Goal: Find specific page/section: Find specific page/section

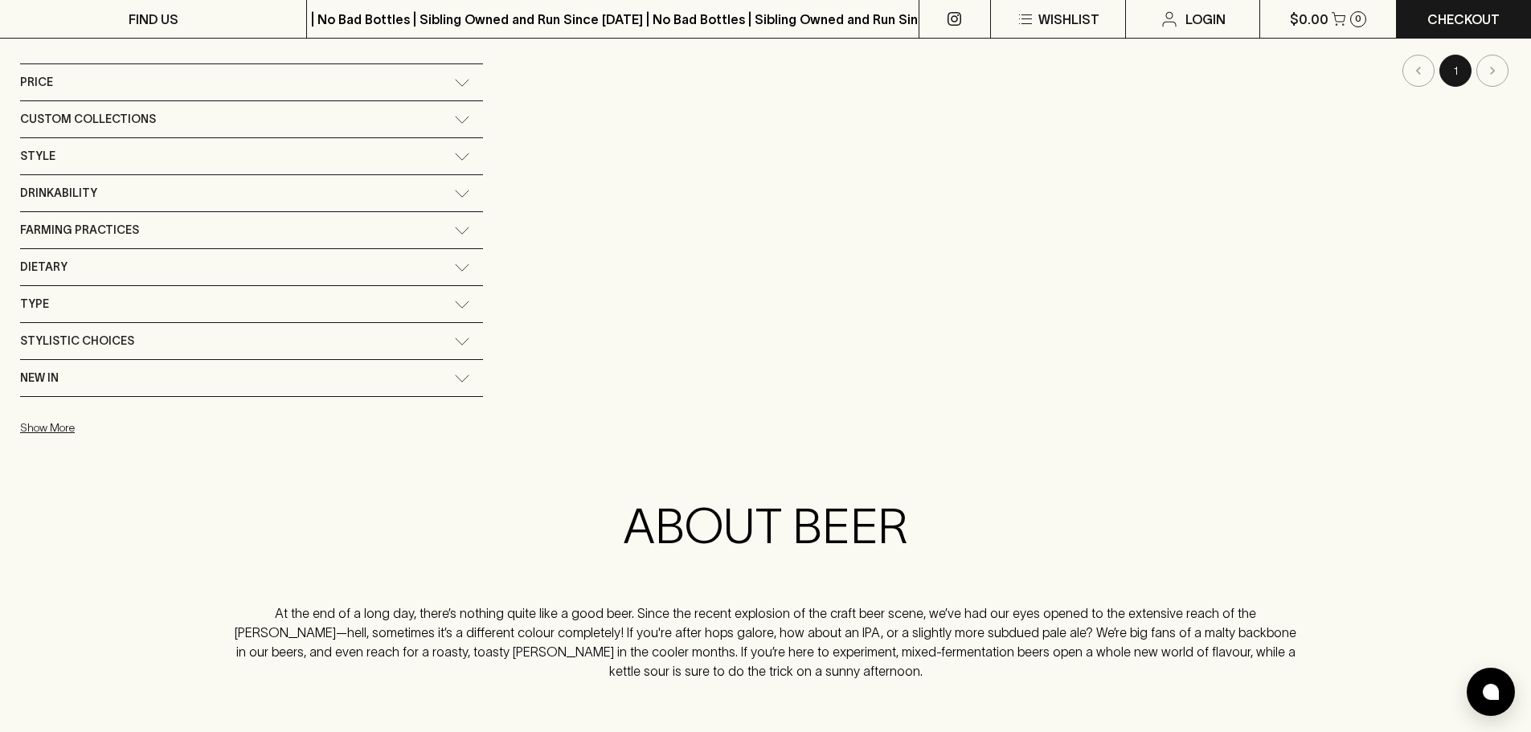
scroll to position [322, 0]
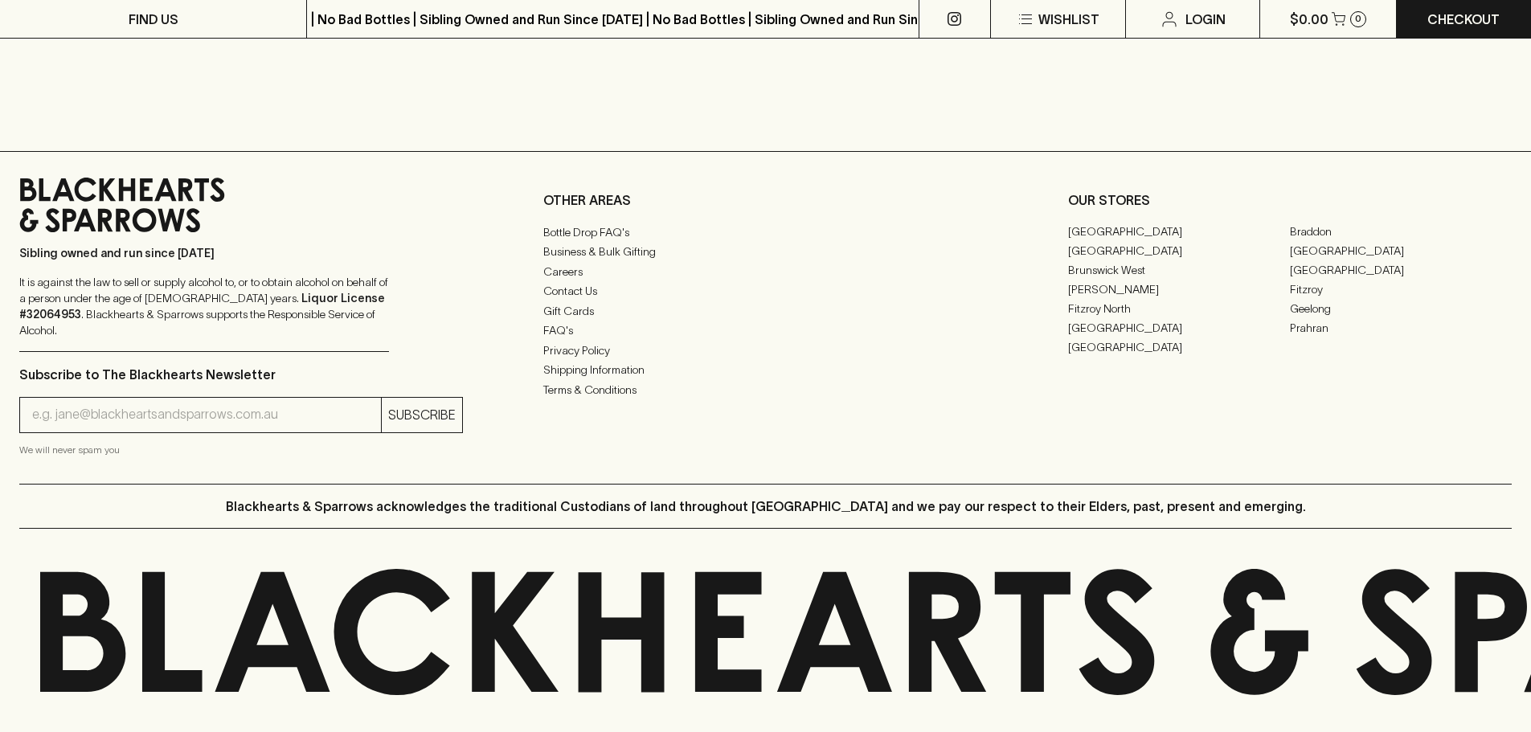
scroll to position [2148, 0]
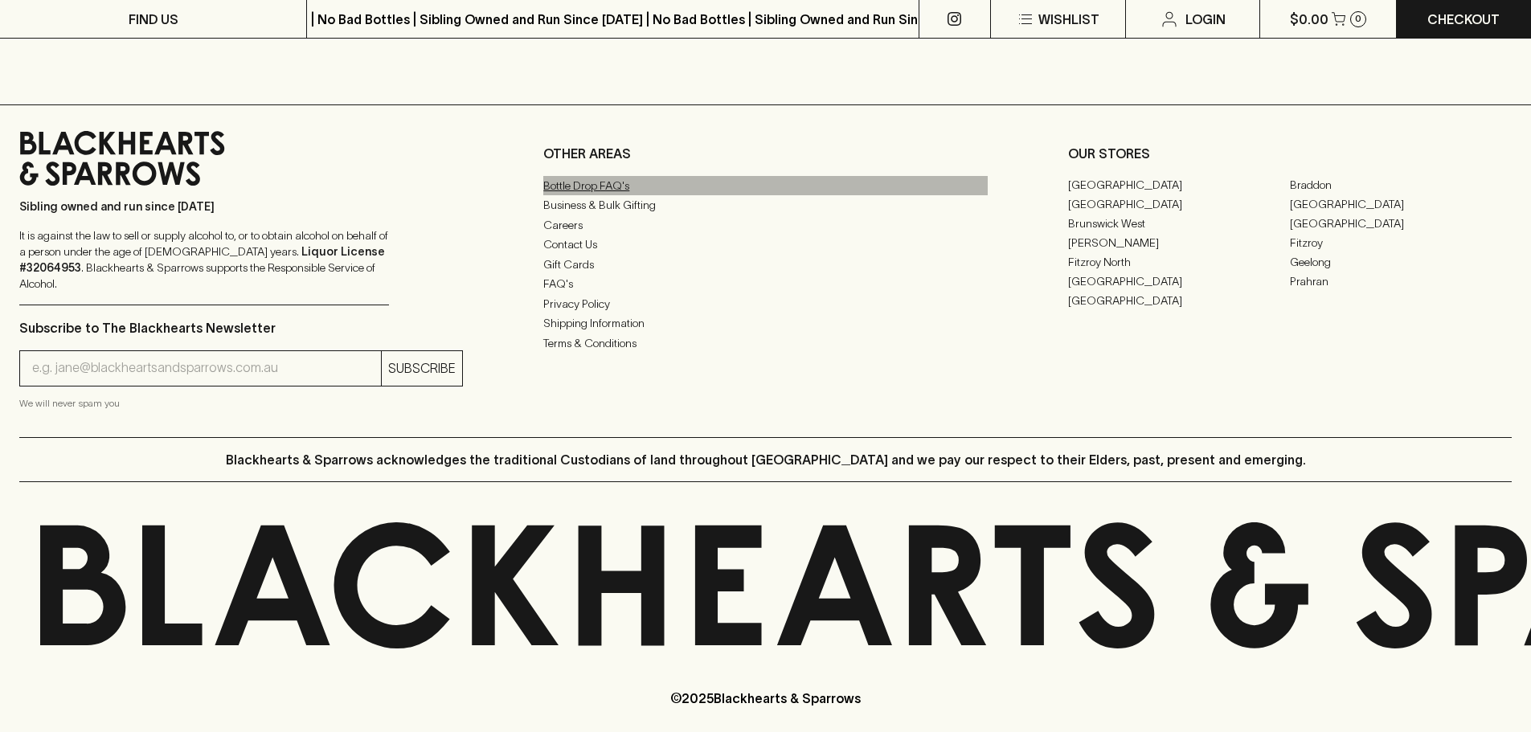
click at [606, 183] on link "Bottle Drop FAQ's" at bounding box center [765, 185] width 444 height 19
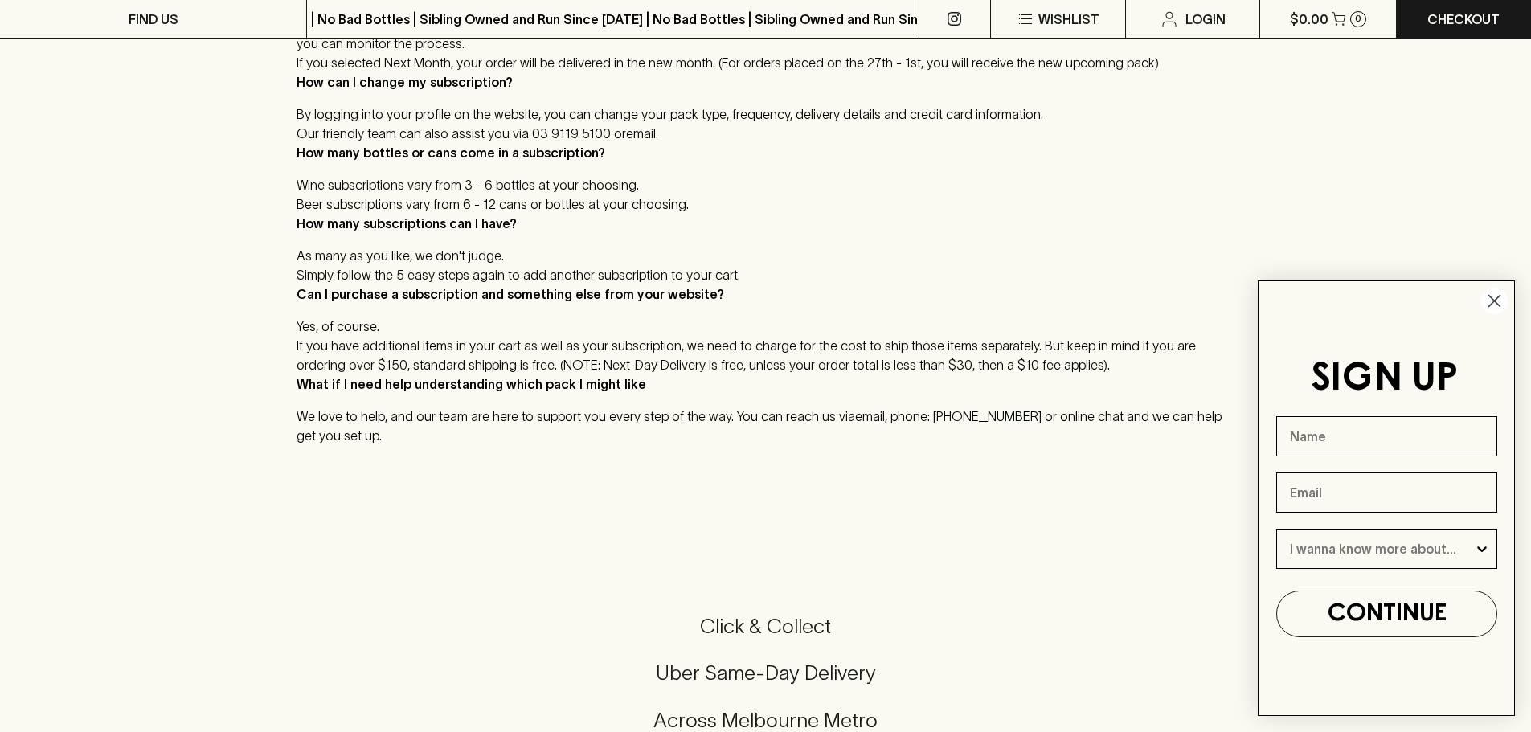
scroll to position [1045, 0]
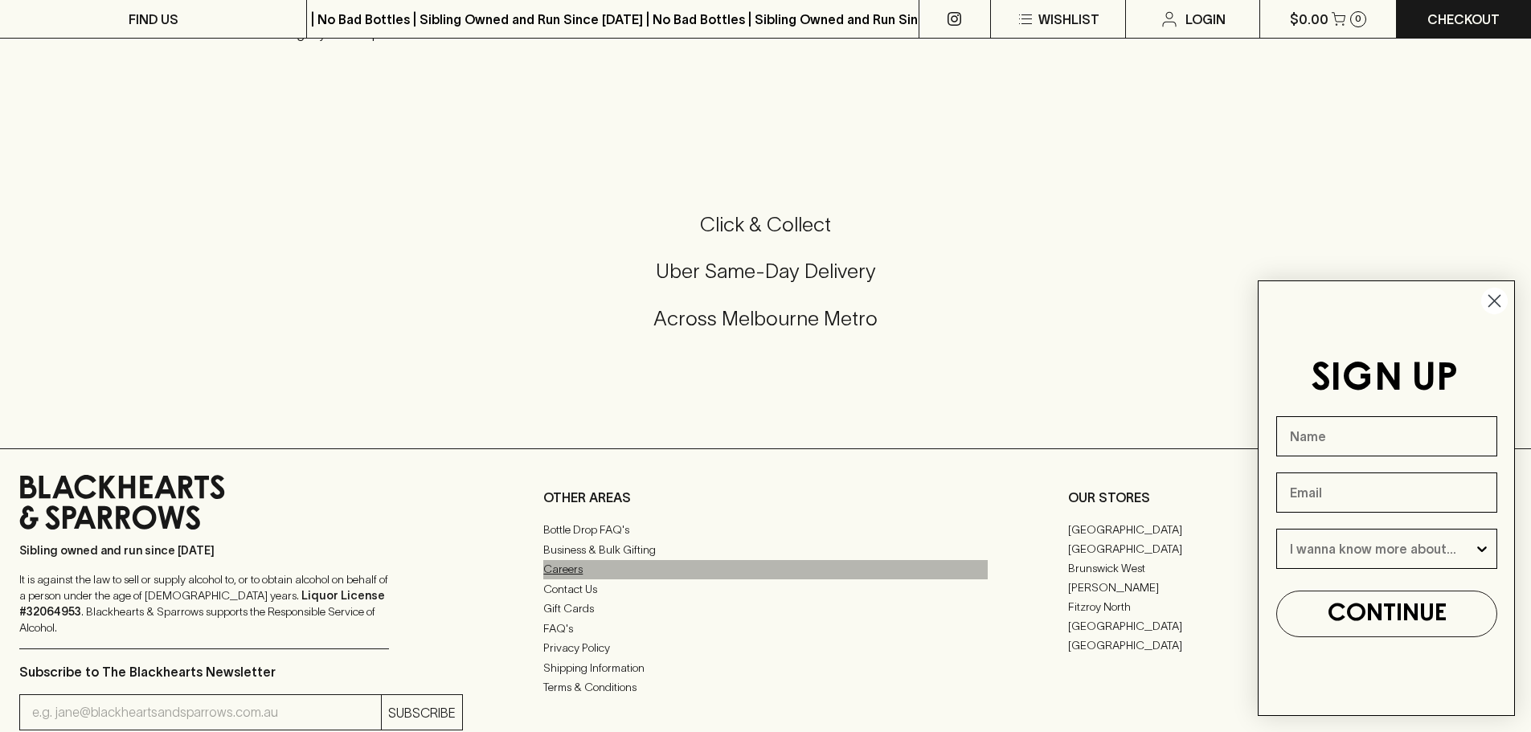
click at [568, 572] on link "Careers" at bounding box center [765, 569] width 444 height 19
